Goal: Information Seeking & Learning: Learn about a topic

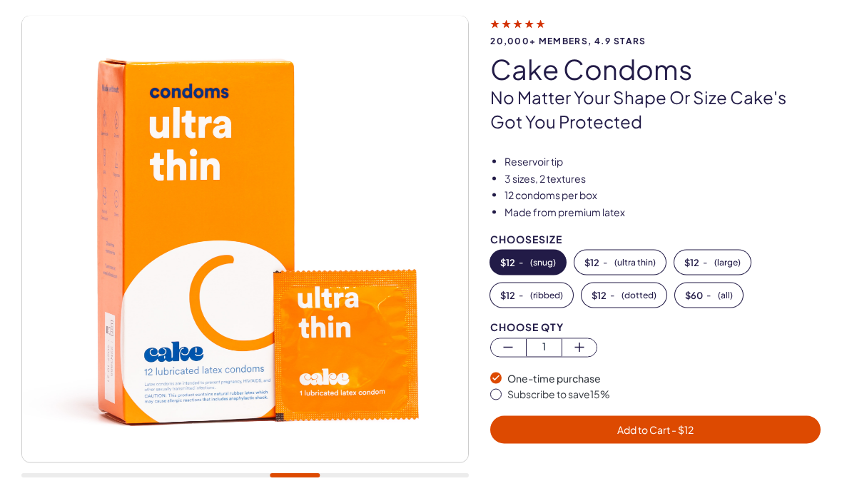
scroll to position [95, 0]
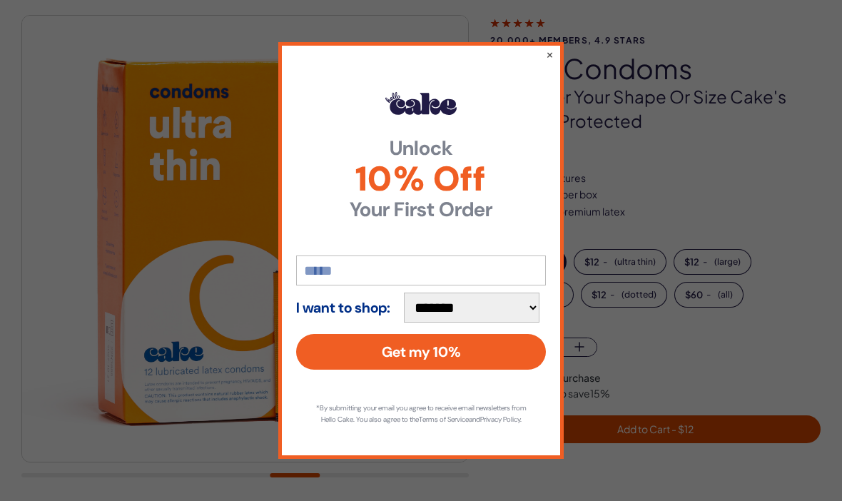
click at [547, 54] on button "×" at bounding box center [550, 54] width 8 height 14
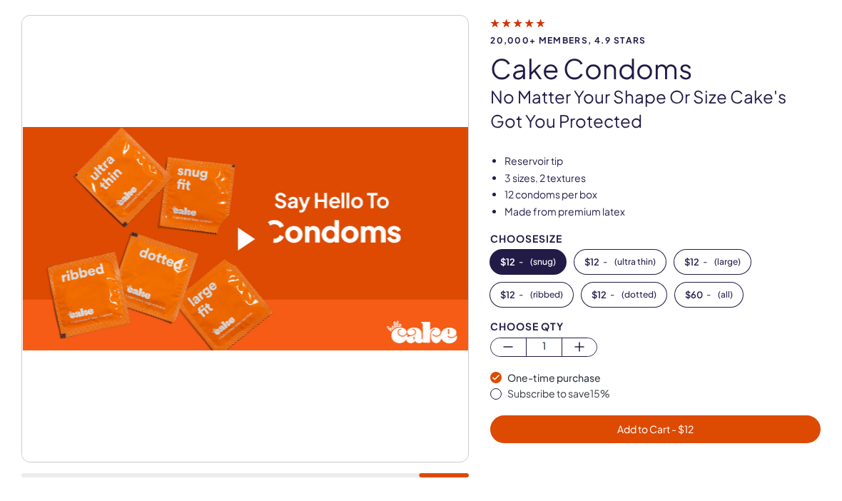
click at [733, 260] on span "( large )" at bounding box center [727, 262] width 26 height 10
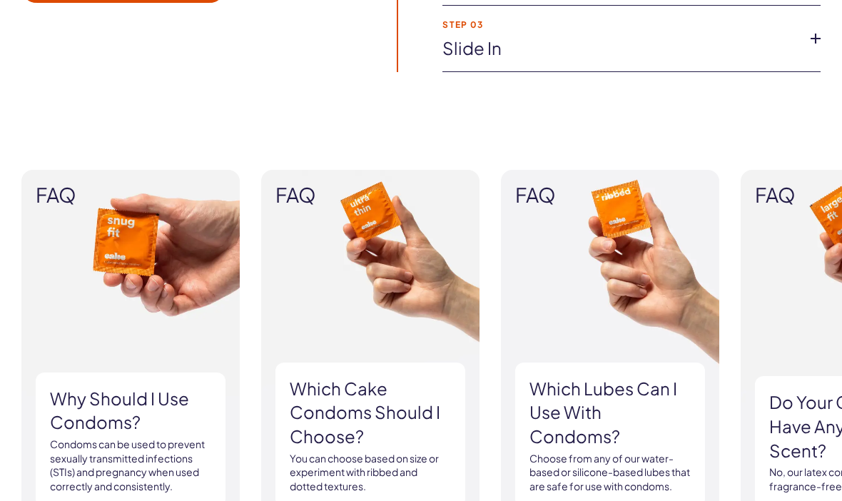
scroll to position [1316, 0]
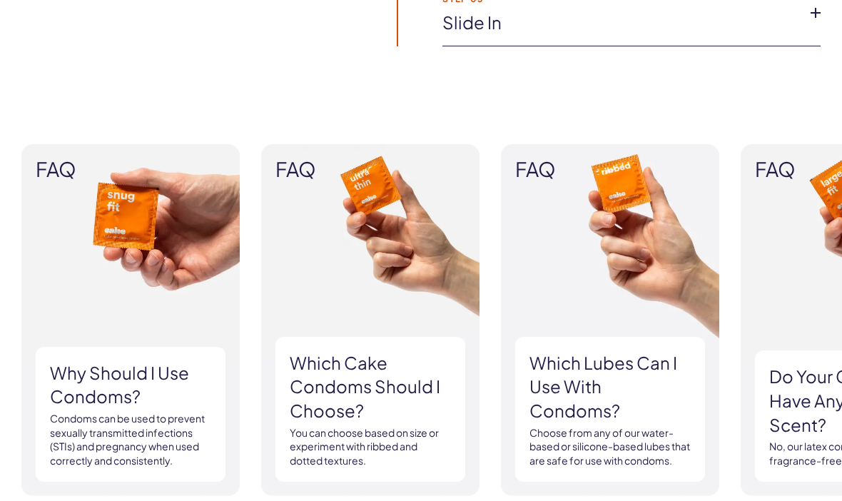
click at [321, 355] on h3 "Which Cake Condoms should I choose?" at bounding box center [370, 387] width 161 height 72
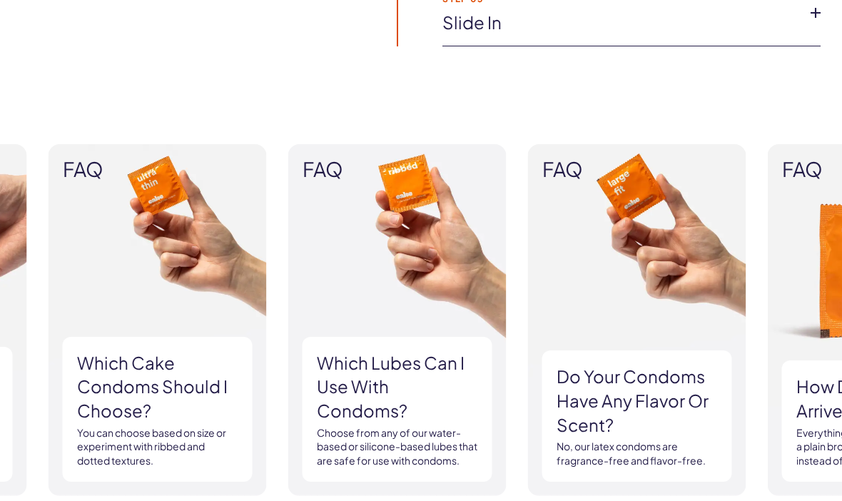
click at [136, 361] on h3 "Which Cake Condoms should I choose?" at bounding box center [157, 387] width 161 height 72
click at [113, 350] on div "Which Cake Condoms should I choose? You can choose based on size or experiment …" at bounding box center [158, 410] width 190 height 146
click at [98, 396] on h3 "Which Cake Condoms should I choose?" at bounding box center [157, 387] width 161 height 72
click at [94, 384] on h3 "Which Cake Condoms should I choose?" at bounding box center [157, 387] width 161 height 72
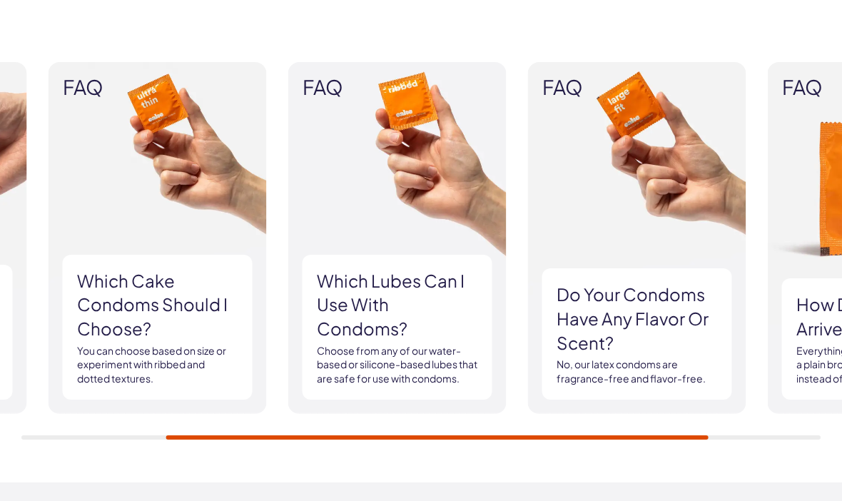
scroll to position [1404, 0]
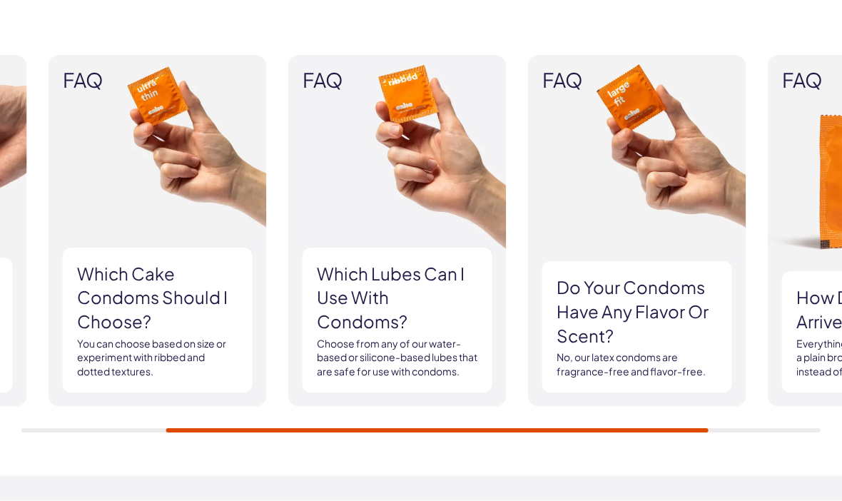
click at [108, 305] on h3 "Which Cake Condoms should I choose?" at bounding box center [157, 299] width 161 height 72
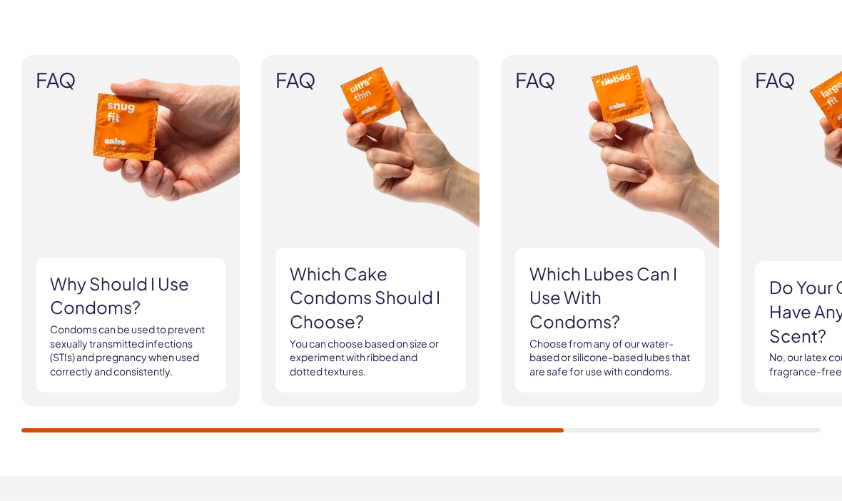
click at [318, 76] on span "FAQ" at bounding box center [370, 81] width 190 height 22
click at [385, 106] on img at bounding box center [370, 232] width 218 height 352
click at [414, 158] on img at bounding box center [370, 232] width 218 height 352
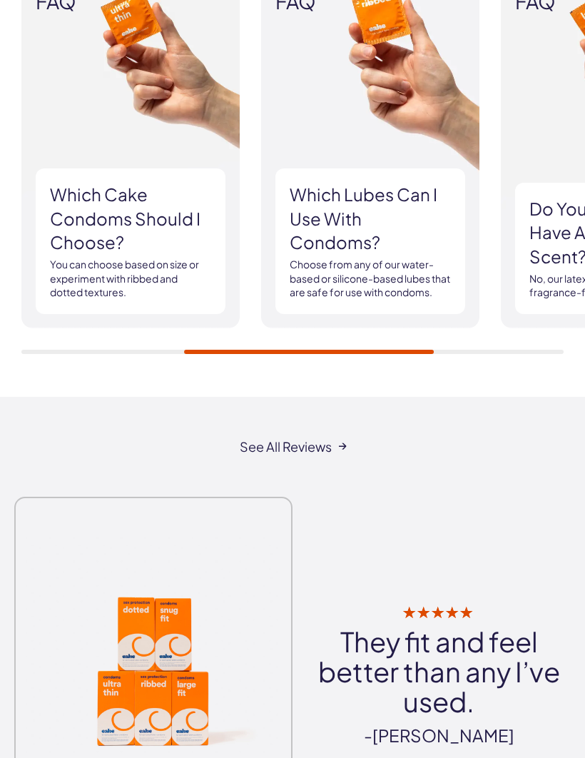
scroll to position [1748, 0]
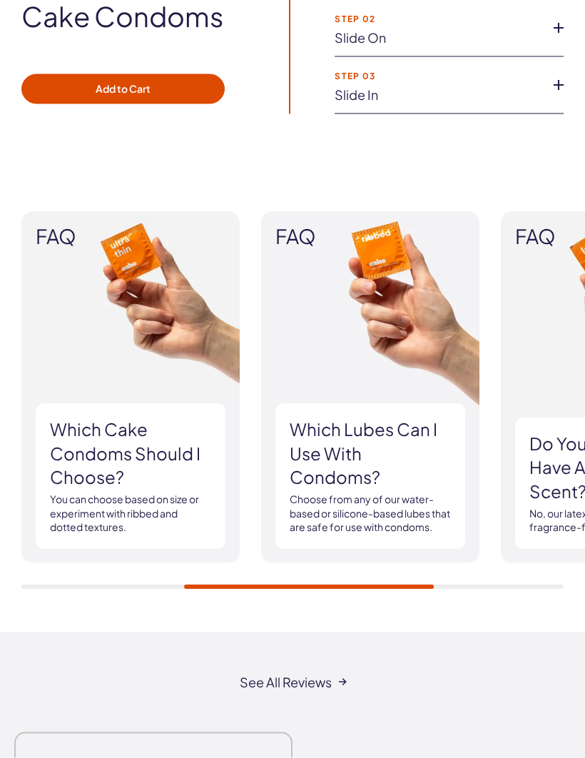
click at [76, 460] on h3 "Which Cake Condoms should I choose?" at bounding box center [130, 454] width 161 height 72
click at [64, 354] on img at bounding box center [130, 388] width 218 height 352
click at [413, 418] on h3 "Which lubes can I use with condoms?" at bounding box center [370, 454] width 161 height 72
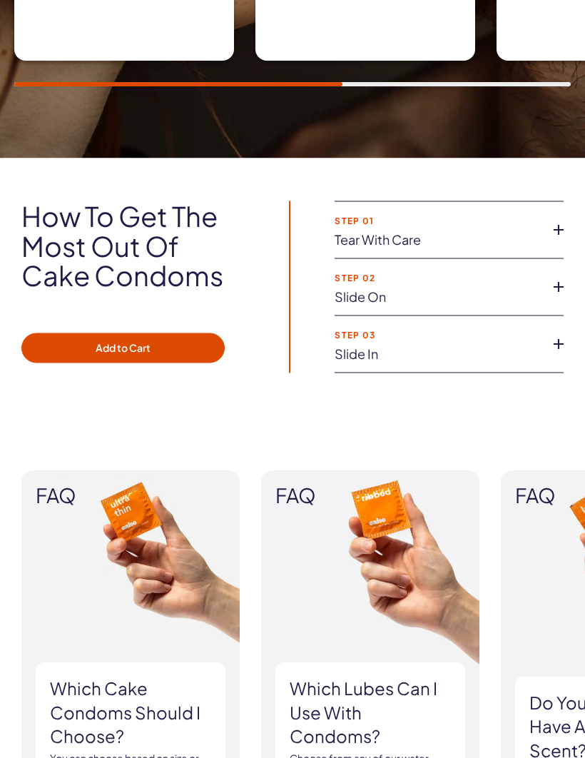
scroll to position [1456, 0]
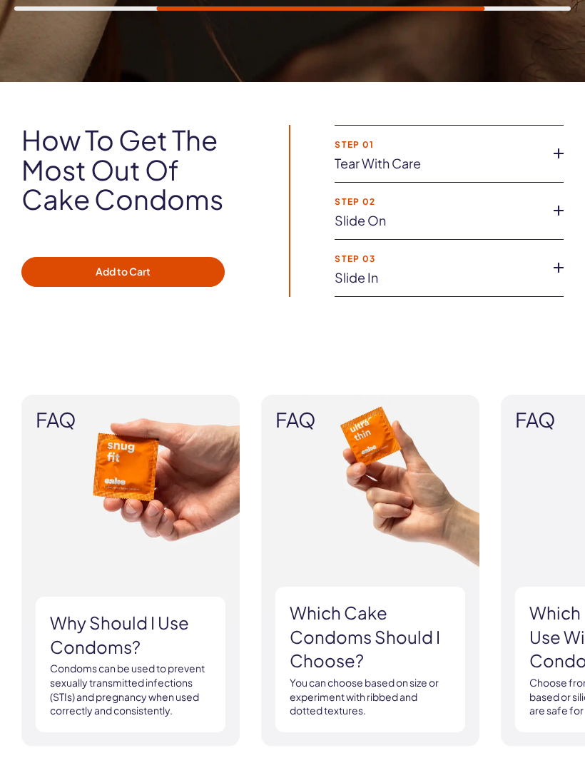
scroll to position [1581, 0]
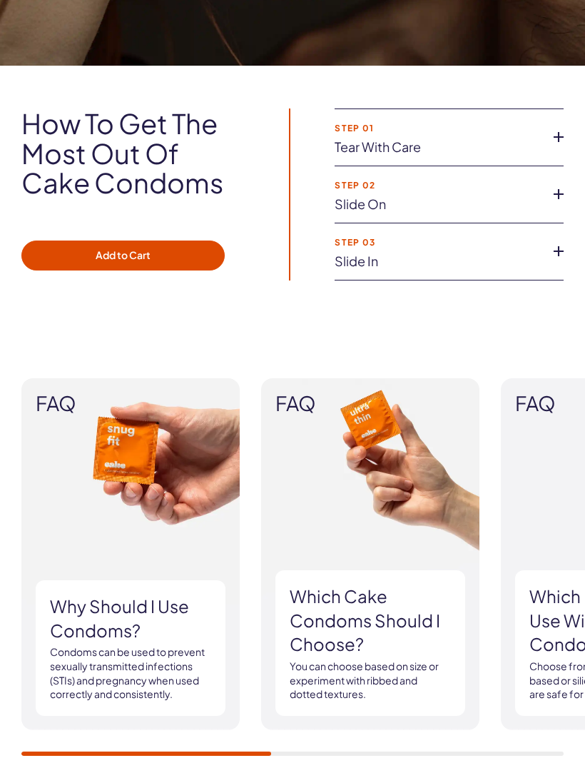
click at [374, 618] on h3 "Which Cake Condoms should I choose?" at bounding box center [370, 620] width 161 height 72
click at [393, 597] on h3 "Which Cake Condoms should I choose?" at bounding box center [370, 620] width 161 height 72
click at [405, 529] on img at bounding box center [370, 554] width 218 height 352
click at [559, 245] on icon at bounding box center [558, 250] width 21 height 21
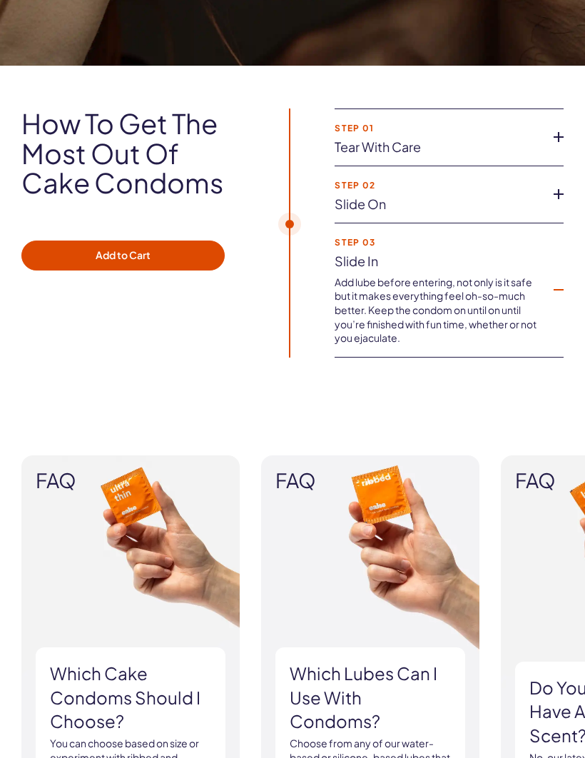
click at [563, 201] on icon at bounding box center [558, 193] width 21 height 21
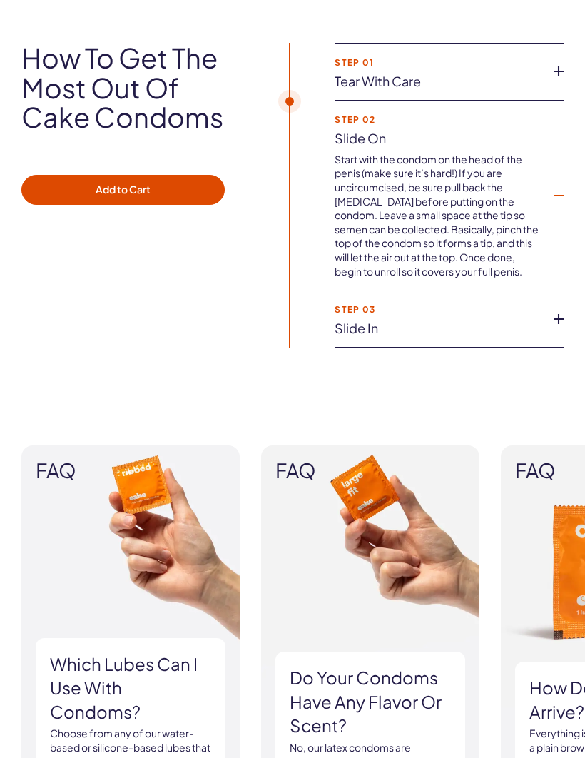
scroll to position [1756, 0]
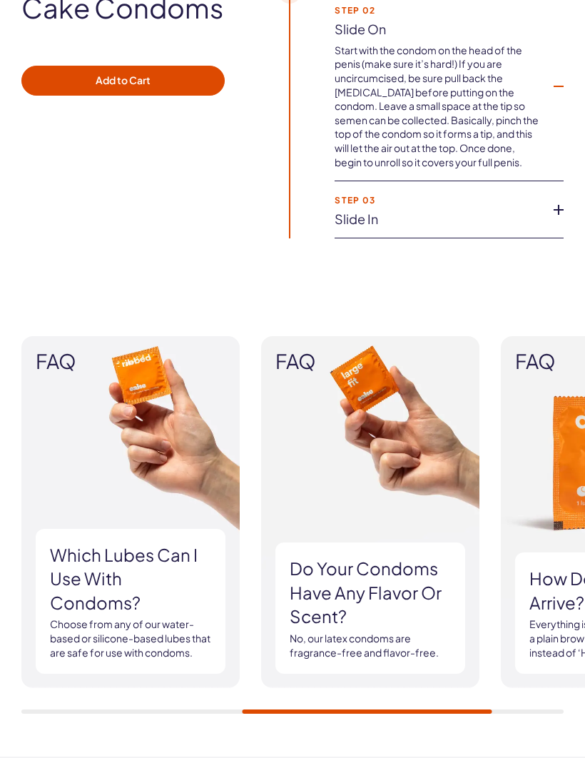
click at [393, 559] on h3 "Do your condoms have any flavor or scent?" at bounding box center [370, 593] width 161 height 72
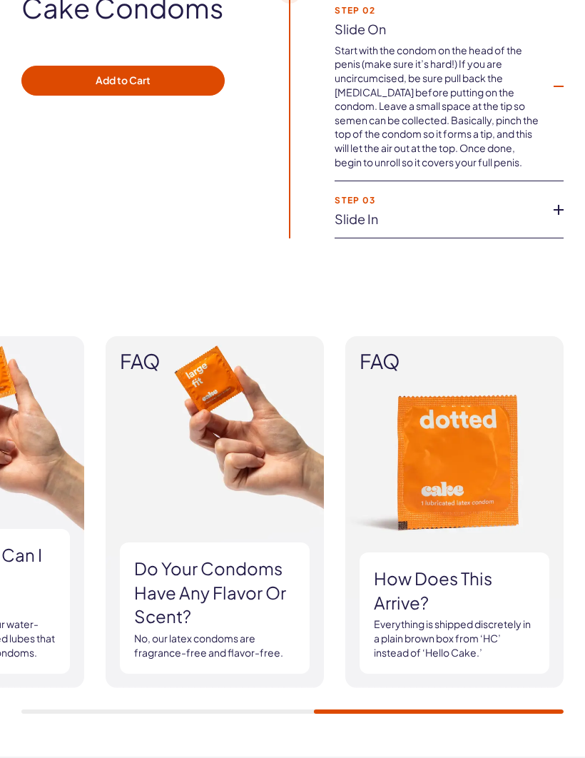
click at [324, 406] on img at bounding box center [215, 512] width 218 height 352
click at [214, 395] on img at bounding box center [215, 512] width 218 height 352
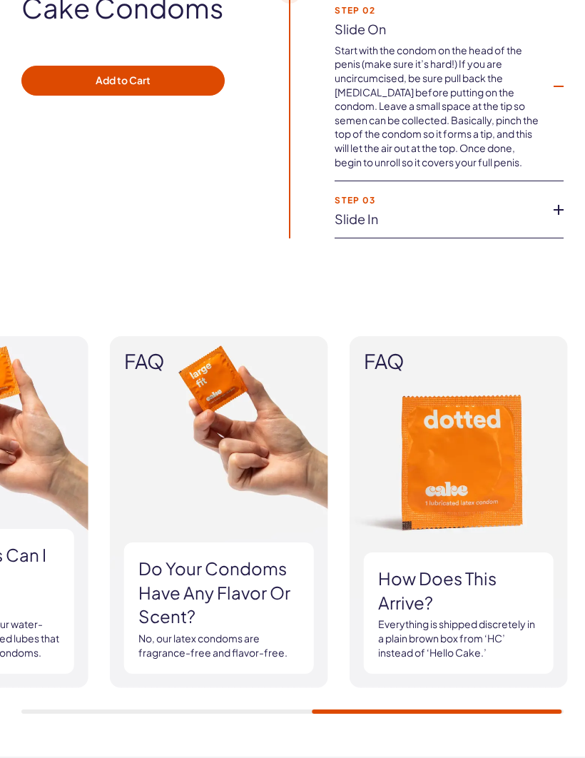
click at [214, 394] on img at bounding box center [219, 512] width 218 height 352
click at [207, 382] on img at bounding box center [219, 512] width 218 height 352
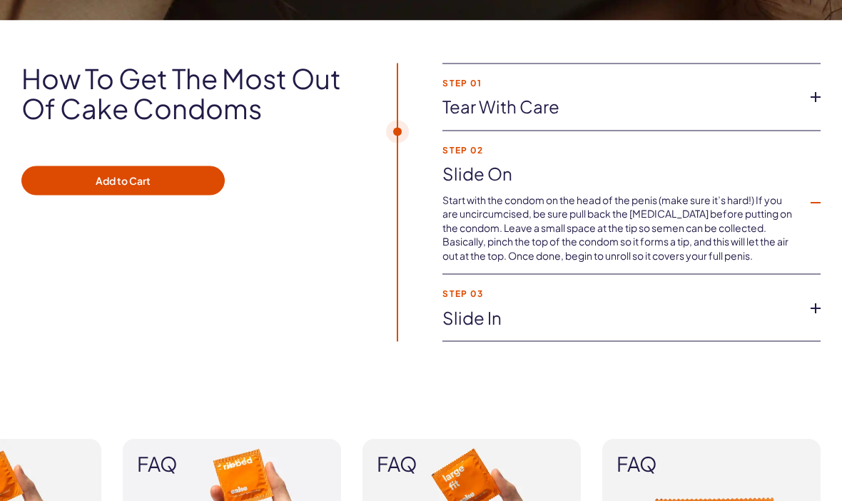
scroll to position [1077, 0]
